Goal: Transaction & Acquisition: Obtain resource

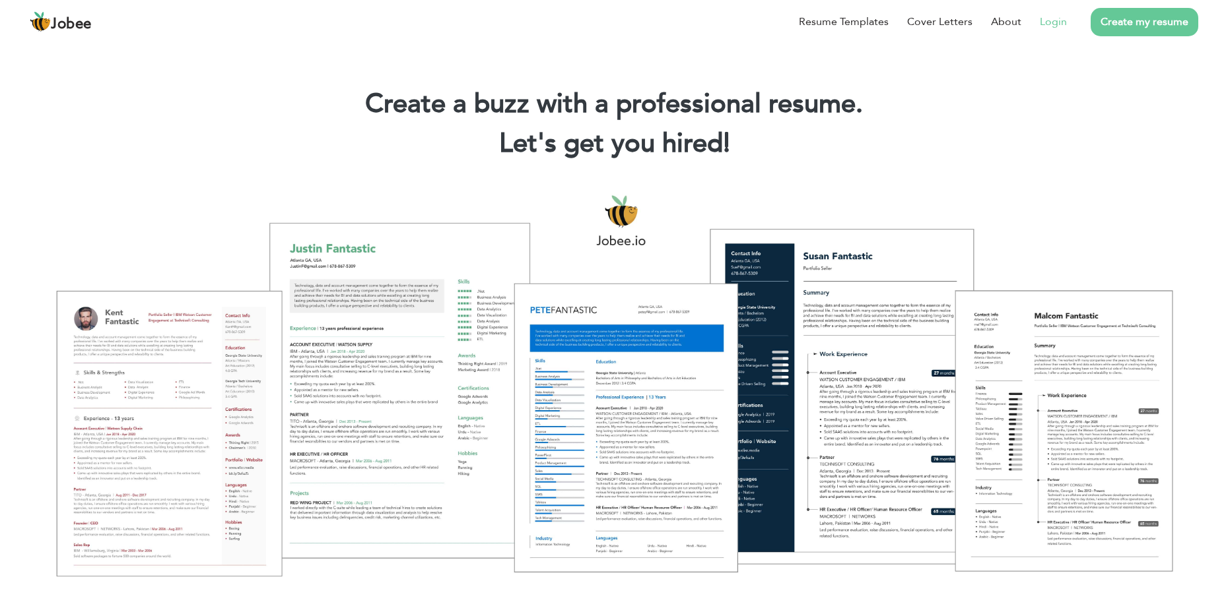
click at [1047, 26] on link "Login" at bounding box center [1052, 22] width 27 height 16
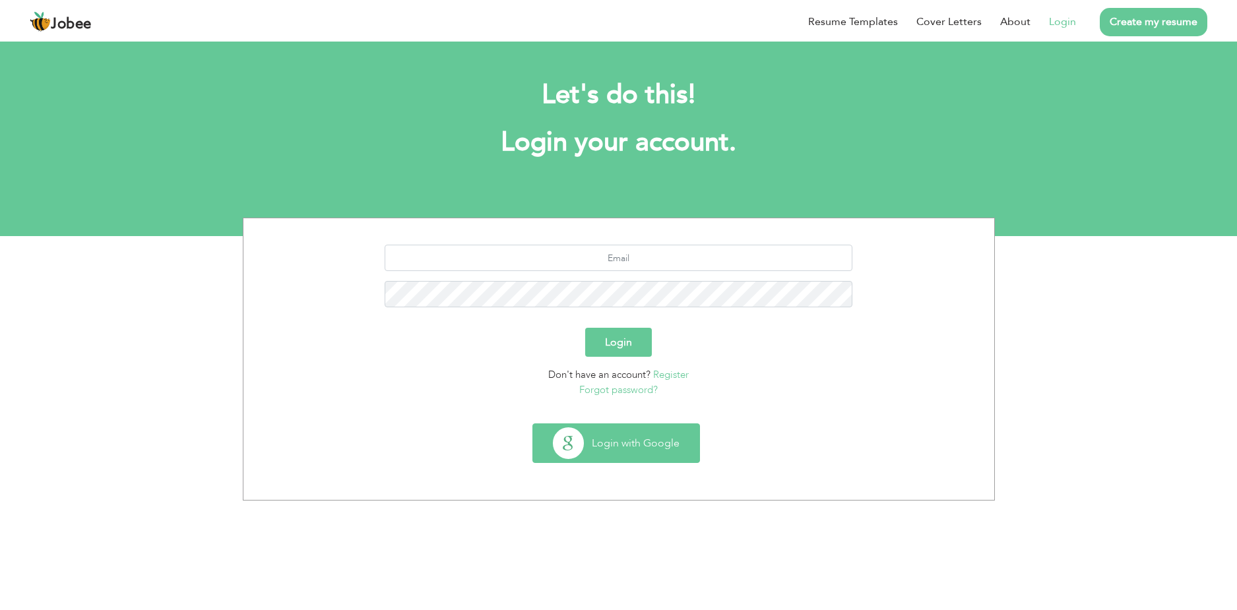
click at [620, 453] on button "Login with Google" at bounding box center [616, 443] width 166 height 38
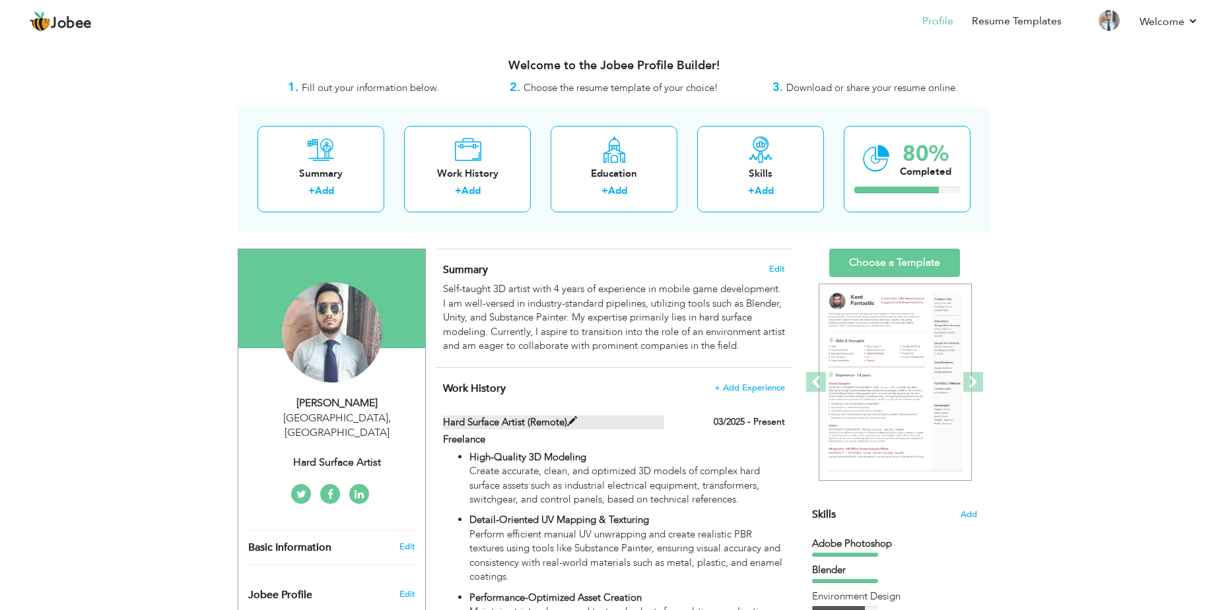
click at [576, 420] on span at bounding box center [572, 422] width 10 height 10
type input "Hard Surface Artist (Remote)"
type input "Freelance"
type input "03/2025"
checkbox input "true"
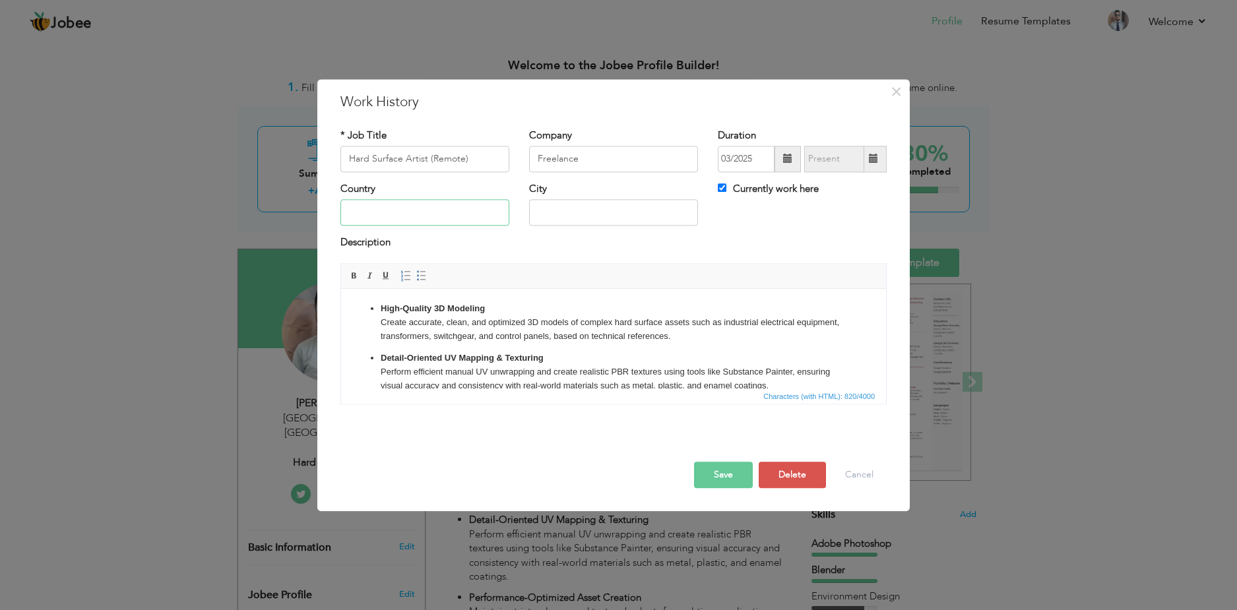
click at [490, 202] on input "text" at bounding box center [425, 213] width 169 height 26
type input "[GEOGRAPHIC_DATA]"
click at [632, 224] on input "text" at bounding box center [613, 213] width 169 height 26
click at [587, 218] on input "text" at bounding box center [613, 213] width 169 height 26
paste input "Waxahachie"
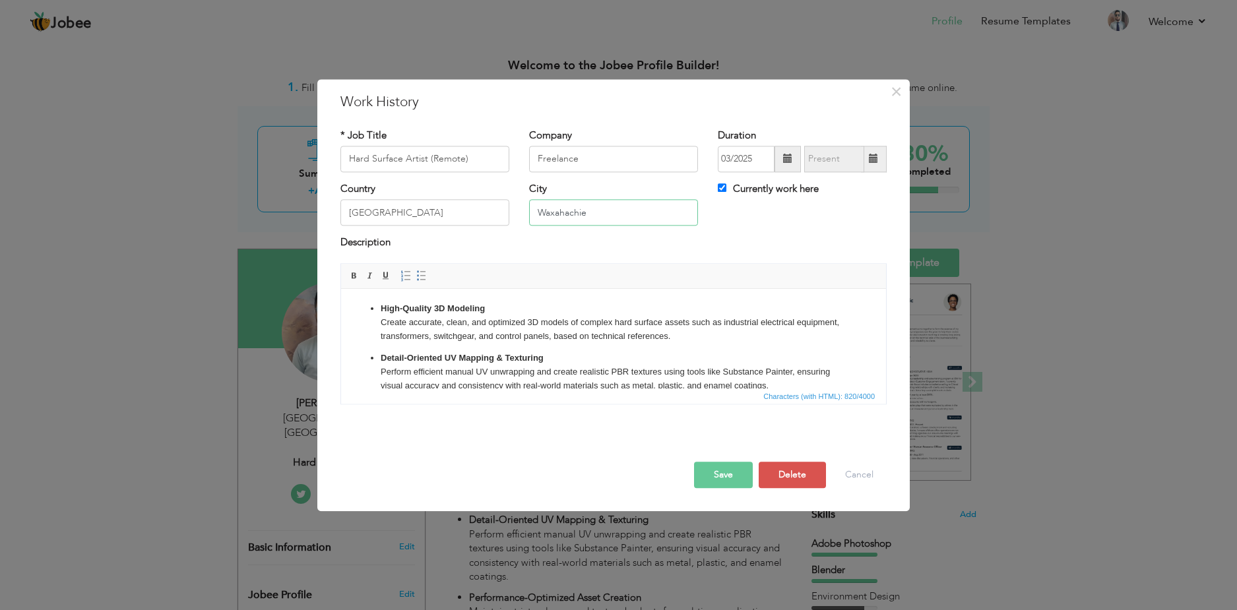
type input "Waxahachie"
click at [702, 485] on button "Save" at bounding box center [723, 475] width 59 height 26
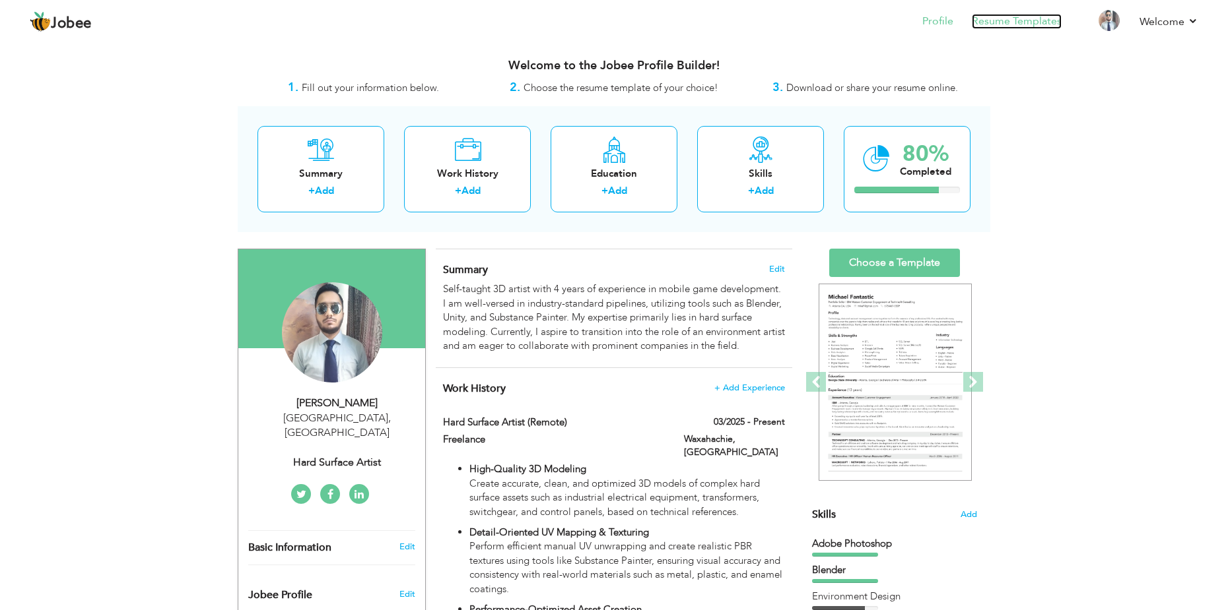
click at [1020, 15] on link "Resume Templates" at bounding box center [1016, 21] width 90 height 15
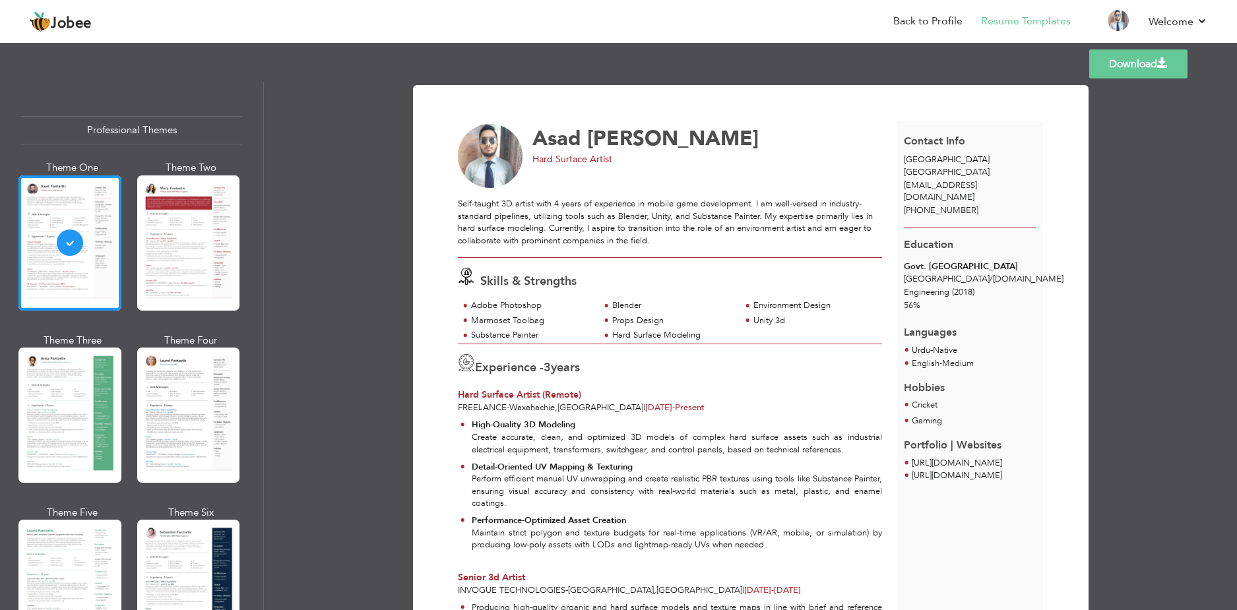
click at [1109, 75] on link "Download" at bounding box center [1139, 63] width 98 height 29
click at [1181, 229] on div "Download Asad Habib Hard Surface Artist Skills & Strengths Blender 3 ," at bounding box center [750, 346] width 973 height 529
click at [1162, 58] on span at bounding box center [1163, 63] width 11 height 11
click at [544, 205] on div "Self-taught 3D artist with 4 years of experience in mobile game development. I …" at bounding box center [670, 222] width 424 height 49
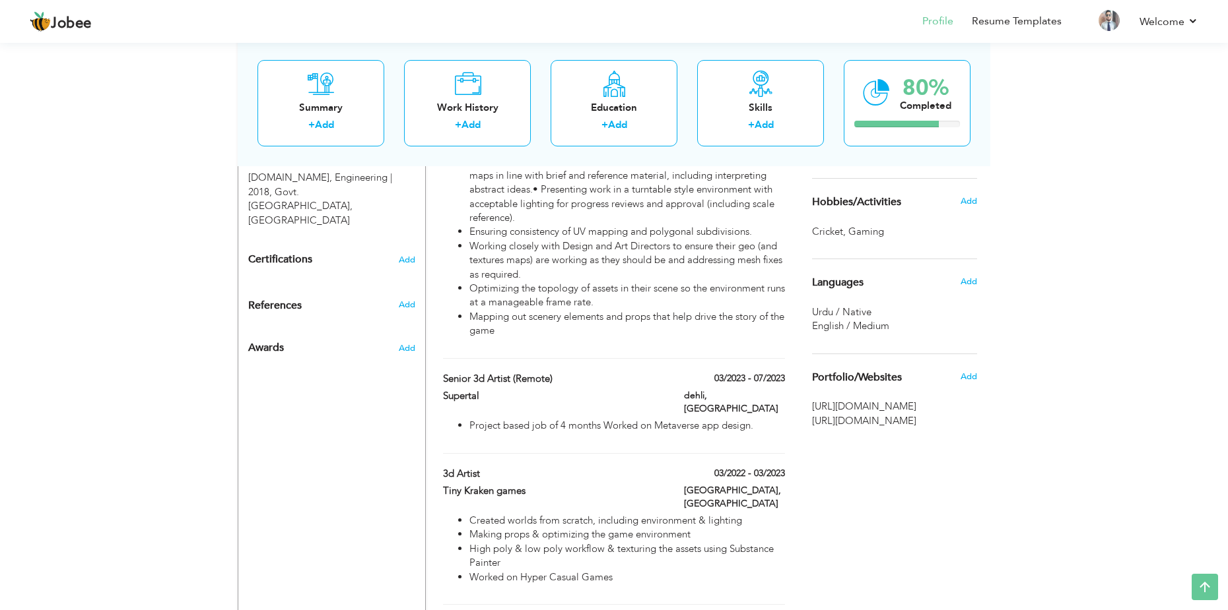
scroll to position [396, 0]
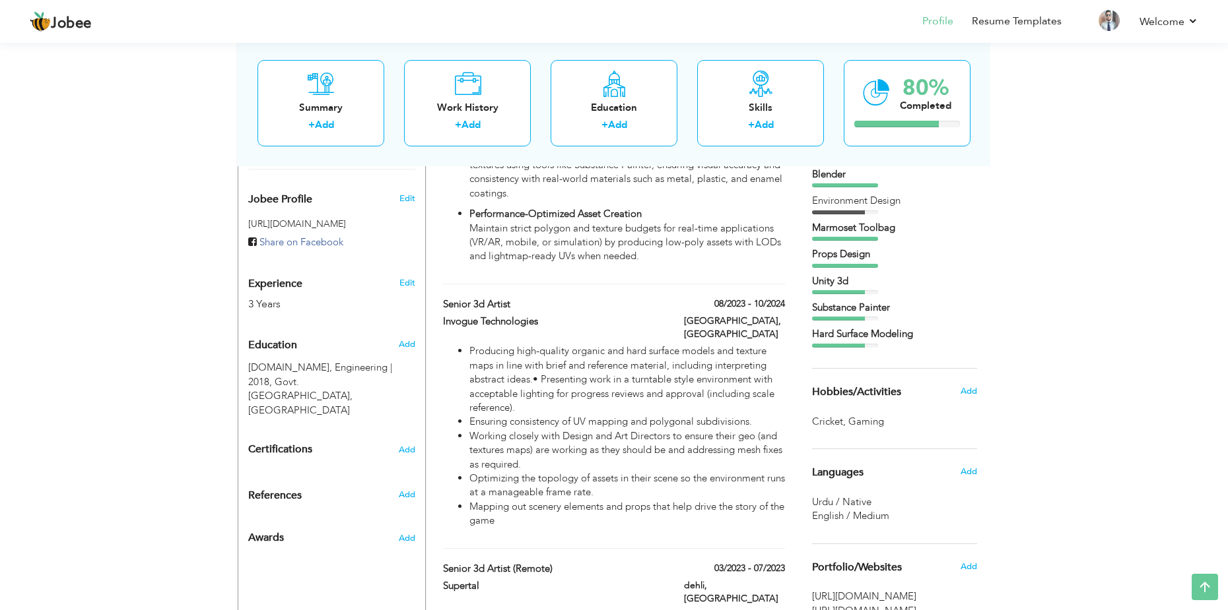
click at [408, 264] on div "Edit" at bounding box center [409, 280] width 31 height 32
type input "Asad"
type input "[PERSON_NAME]"
type input "[PHONE_NUMBER]"
select select "number:166"
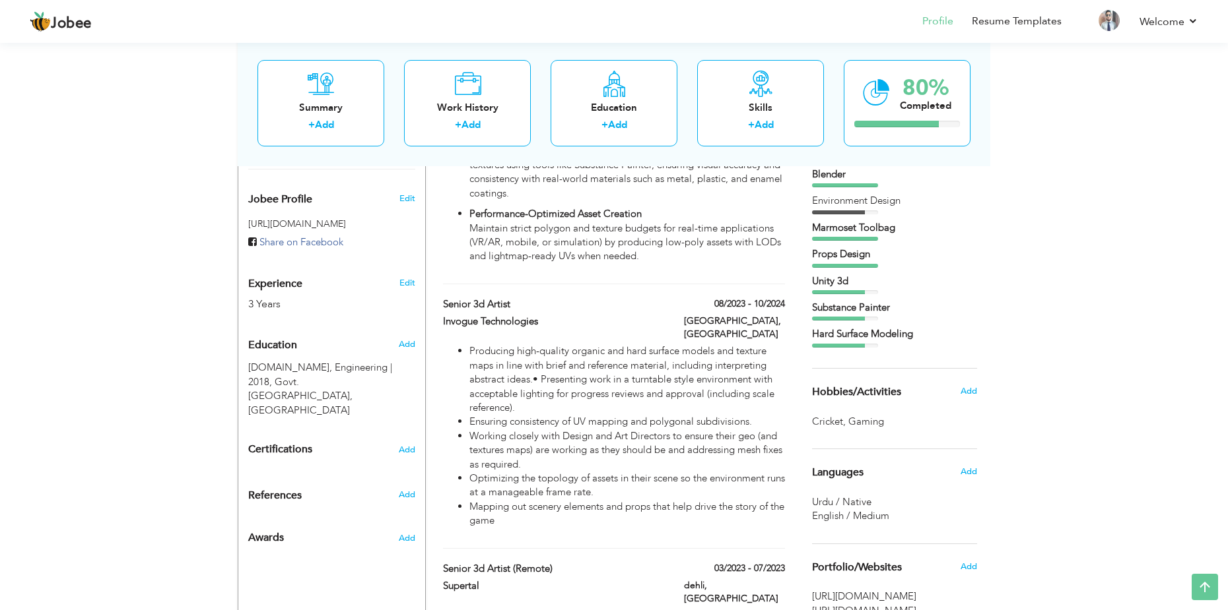
type input "[GEOGRAPHIC_DATA]"
select select "number:5"
type input "Hard Surface Artist"
type input "[URL][DOMAIN_NAME][PERSON_NAME]"
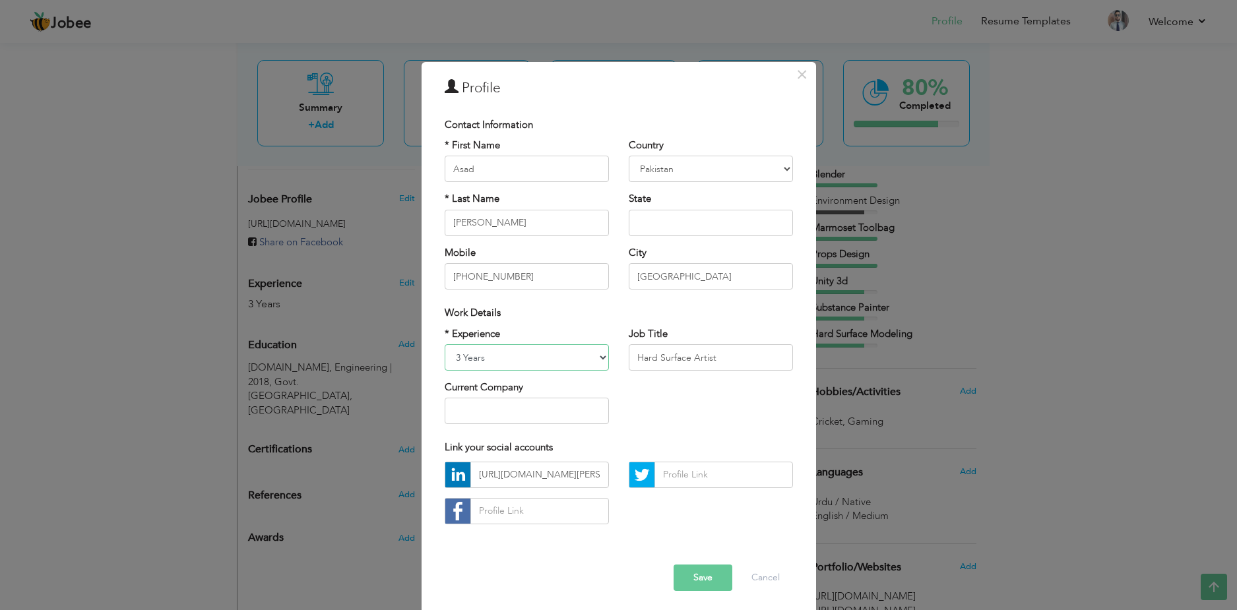
click at [492, 356] on select "Entry Level Less than 1 Year 1 Year 2 Years 3 Years 4 Years 5 Years 6 Years 7 Y…" at bounding box center [527, 357] width 164 height 26
select select "number:6"
click at [445, 344] on select "Entry Level Less than 1 Year 1 Year 2 Years 3 Years 4 Years 5 Years 6 Years 7 Y…" at bounding box center [527, 357] width 164 height 26
click at [688, 578] on button "Save" at bounding box center [703, 578] width 59 height 26
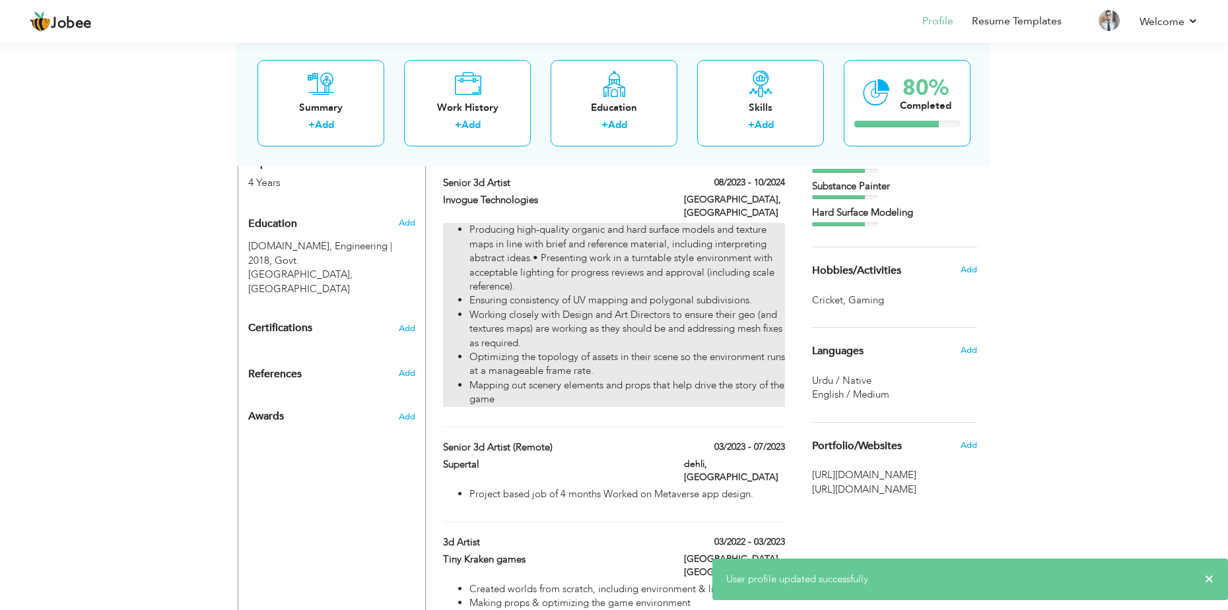
scroll to position [594, 0]
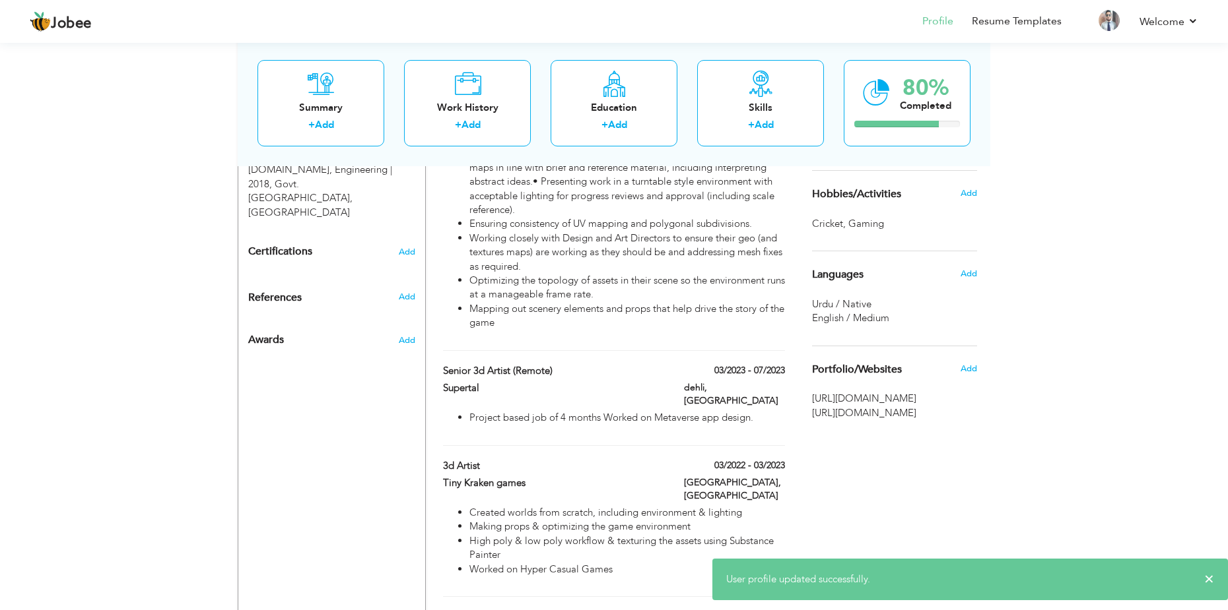
click at [977, 370] on div "Add" at bounding box center [971, 368] width 31 height 25
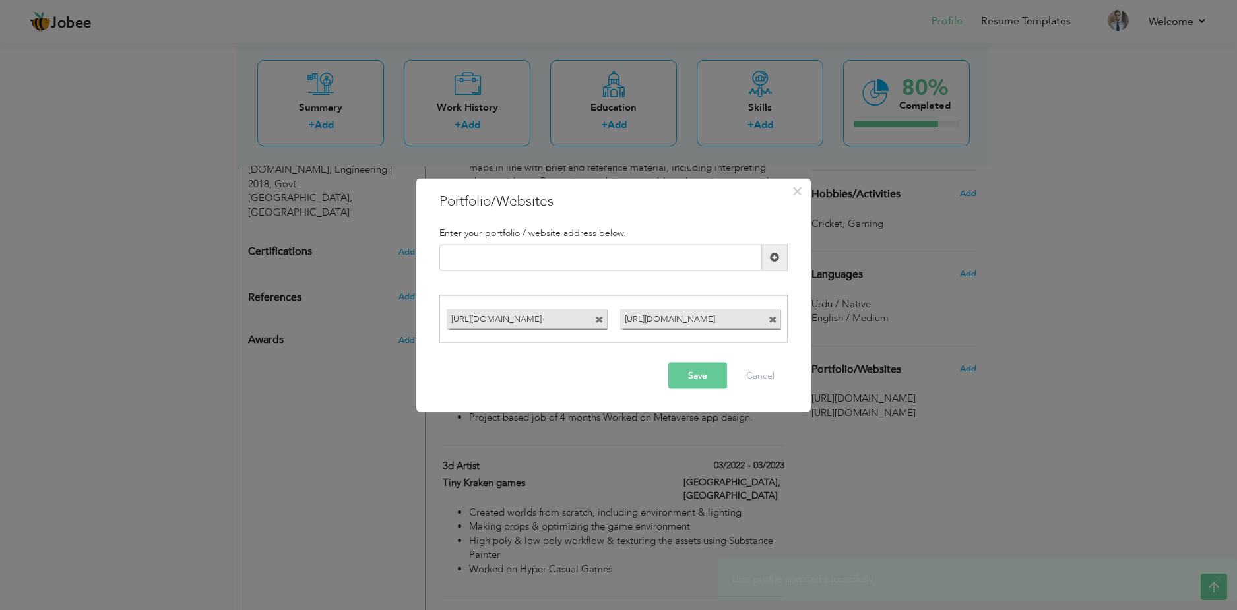
click at [766, 321] on div "[URL][DOMAIN_NAME]" at bounding box center [700, 320] width 160 height 20
click at [775, 321] on span at bounding box center [773, 320] width 9 height 9
click at [714, 374] on button "Save" at bounding box center [698, 376] width 59 height 26
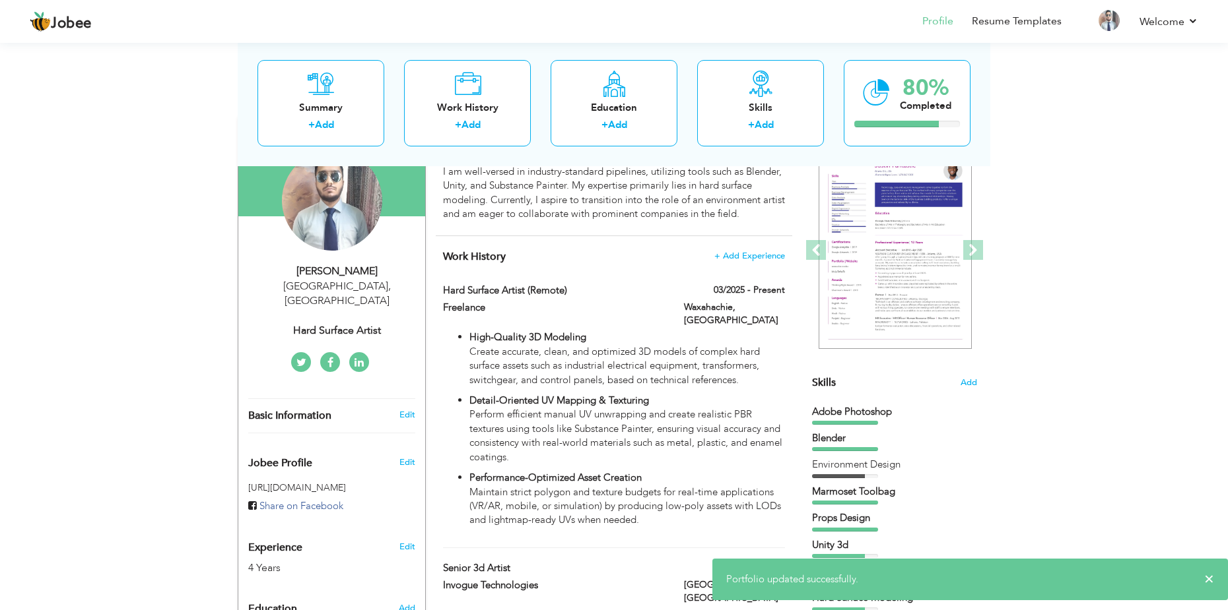
scroll to position [0, 0]
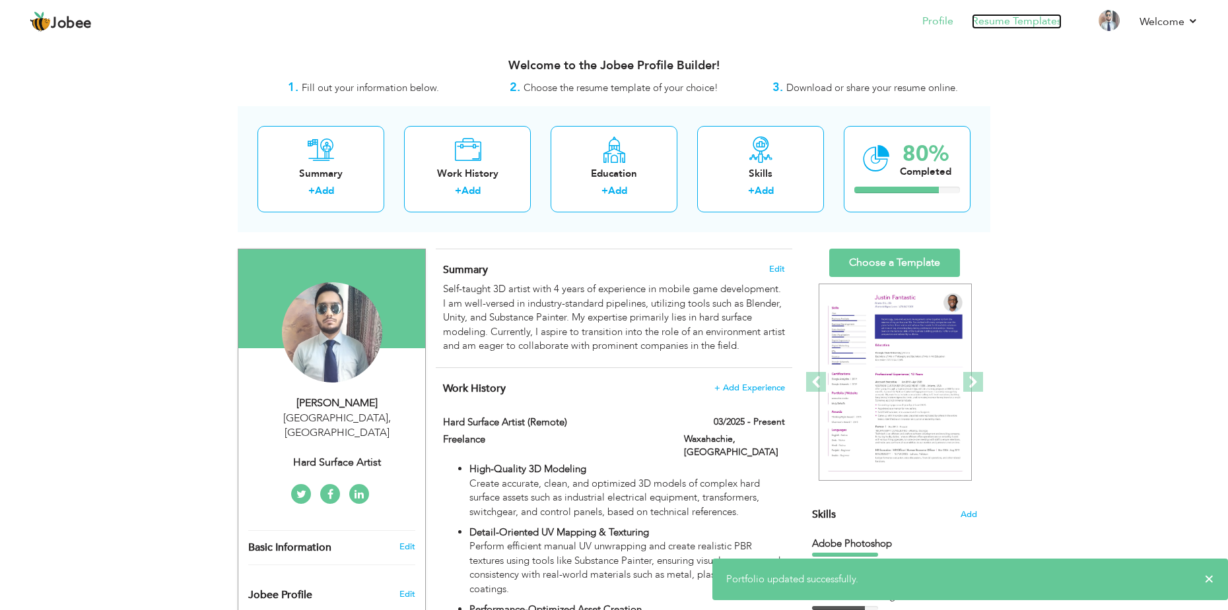
click at [1005, 17] on link "Resume Templates" at bounding box center [1016, 21] width 90 height 15
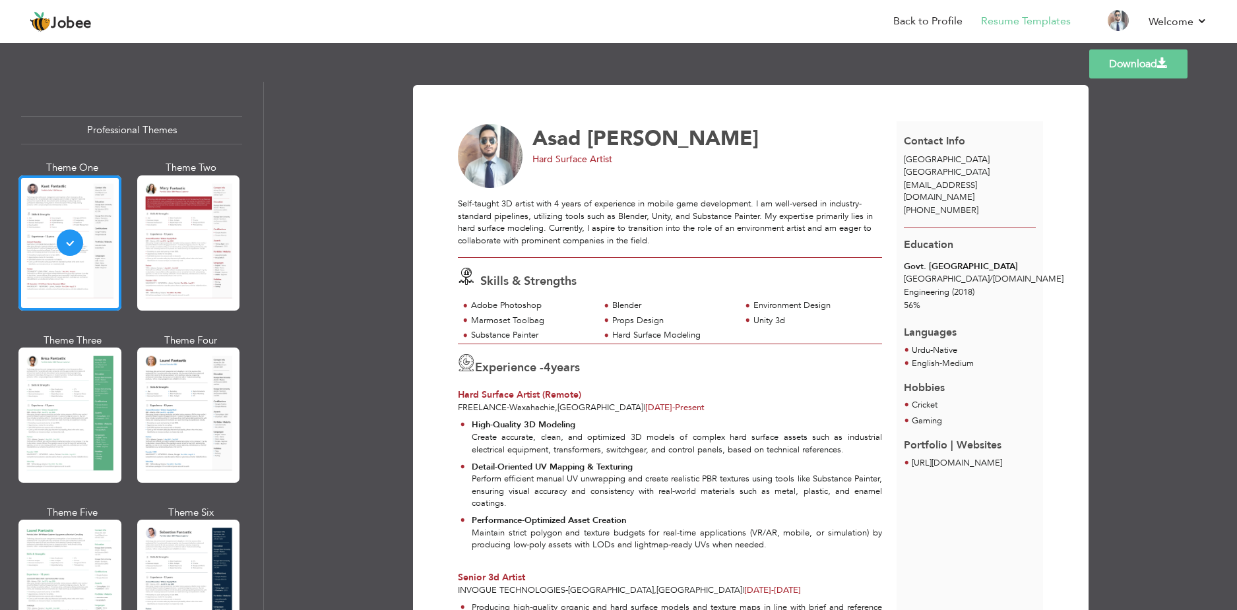
click at [1107, 72] on link "Download" at bounding box center [1139, 63] width 98 height 29
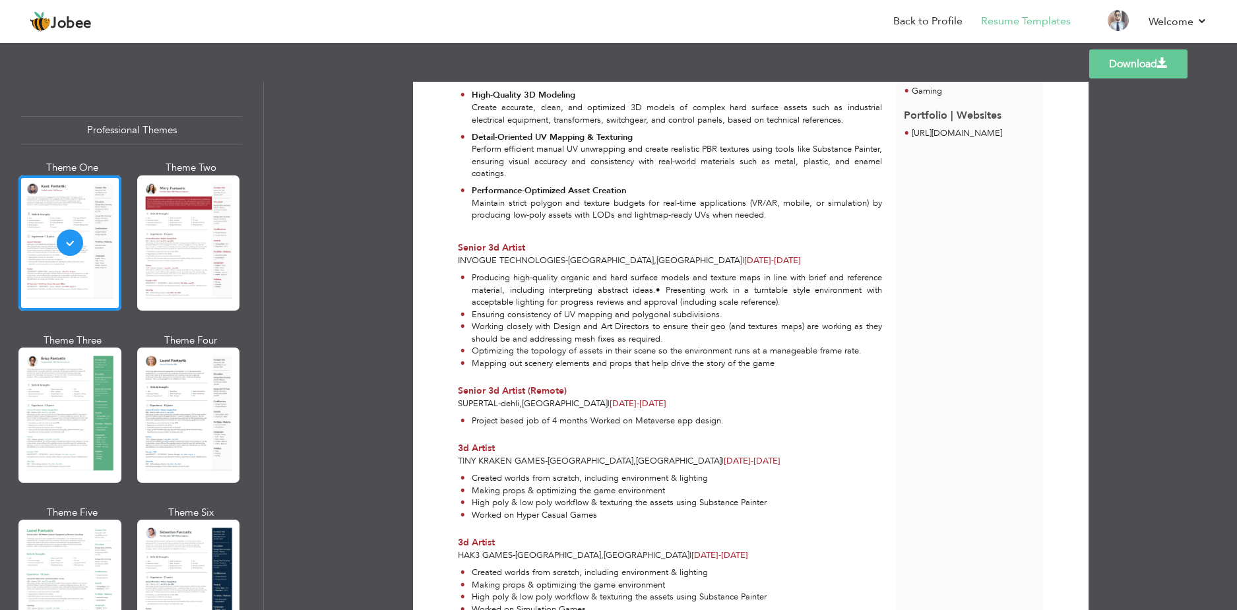
scroll to position [605, 0]
